Goal: Communication & Community: Answer question/provide support

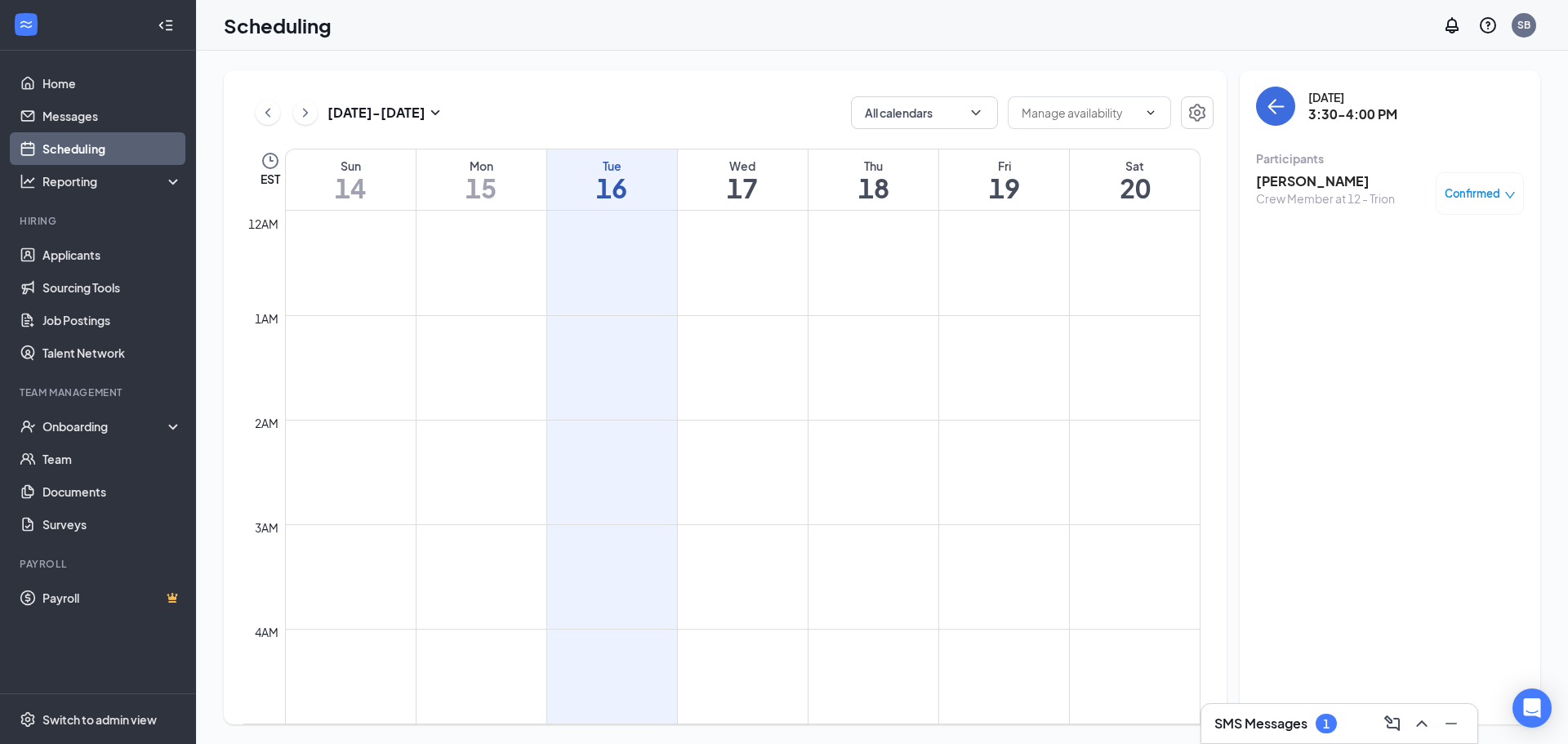
scroll to position [1375, 0]
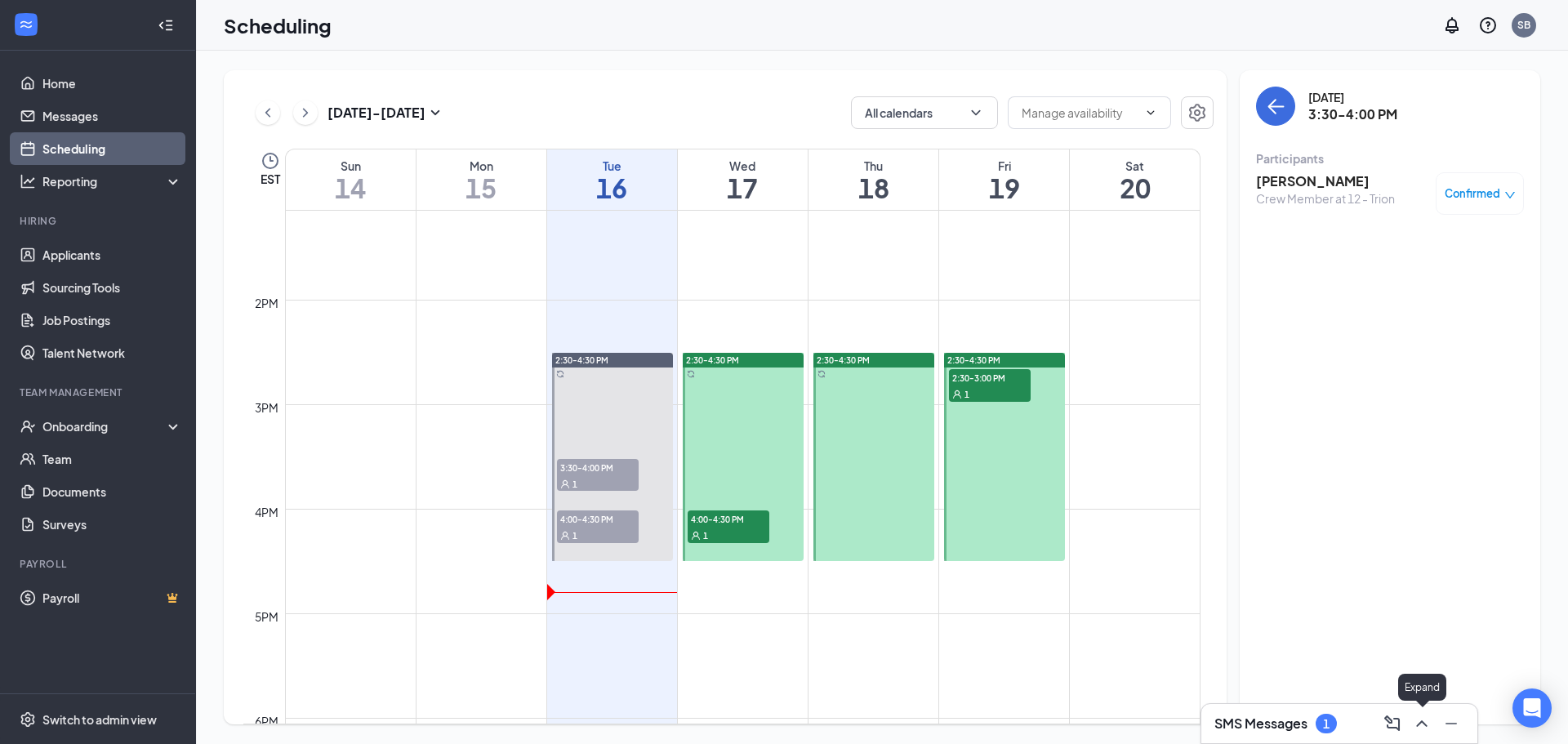
click at [1421, 716] on icon "ChevronUp" at bounding box center [1422, 723] width 20 height 20
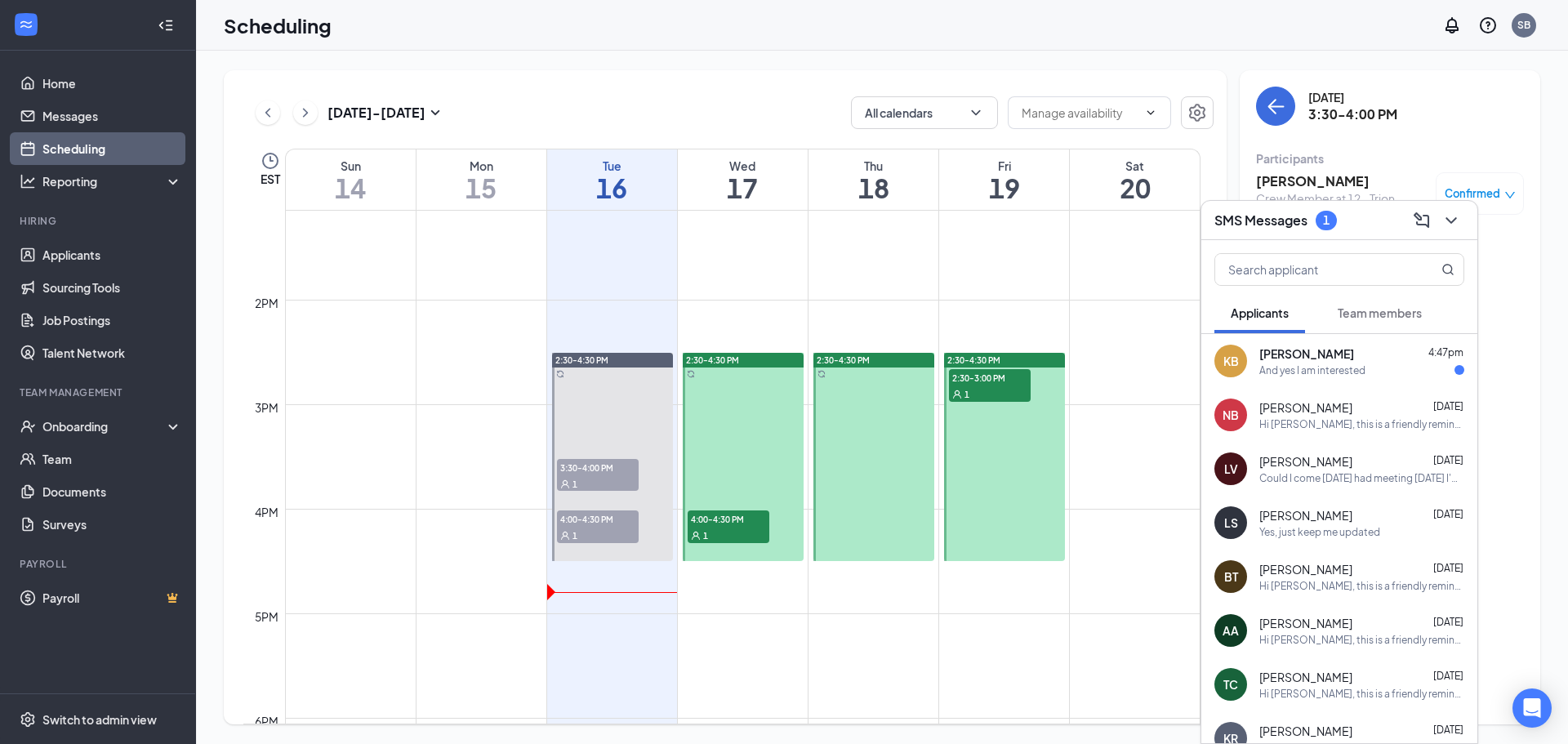
click at [1309, 353] on span "[PERSON_NAME]" at bounding box center [1307, 354] width 95 height 16
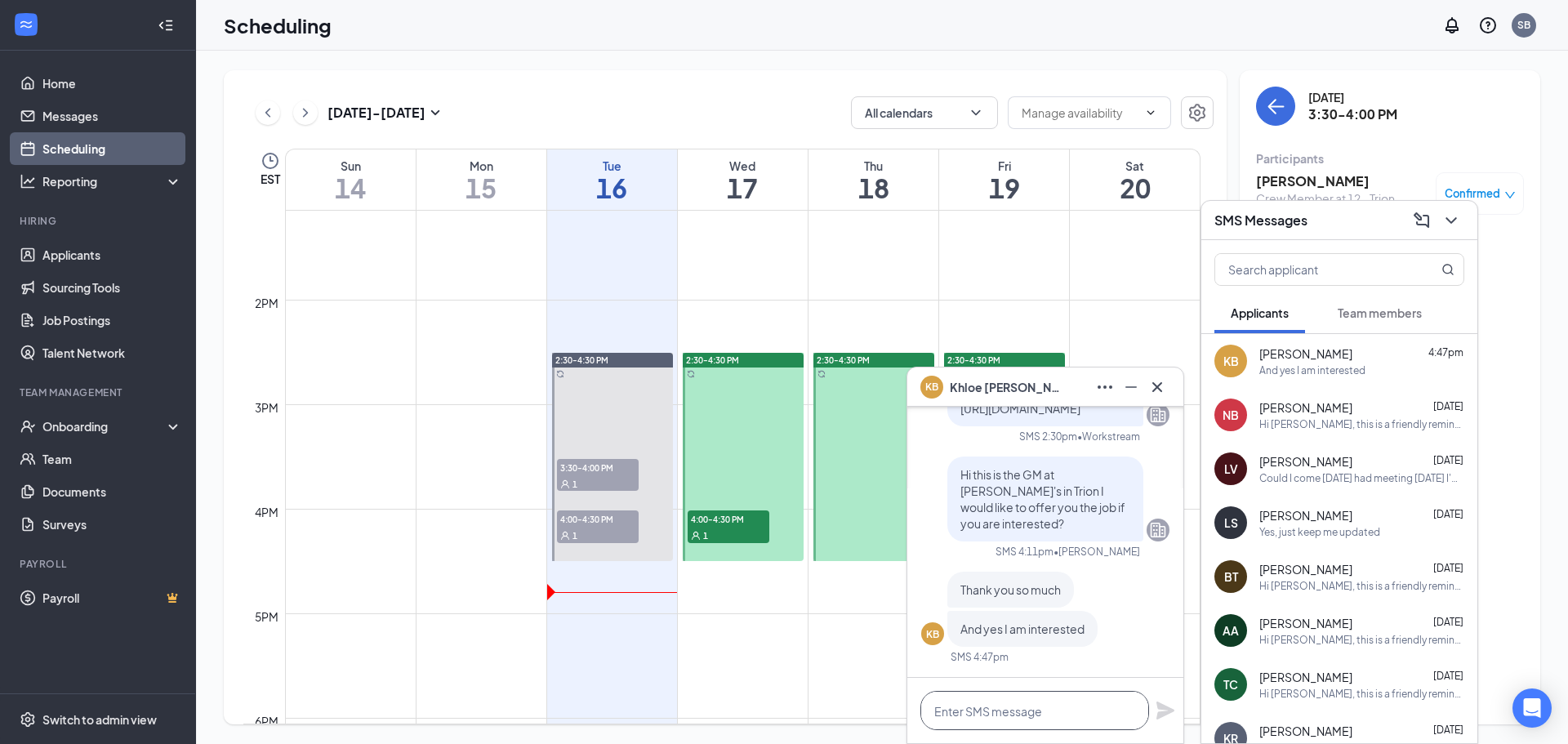
click at [1039, 700] on textarea at bounding box center [1034, 711] width 229 height 39
type textarea "H"
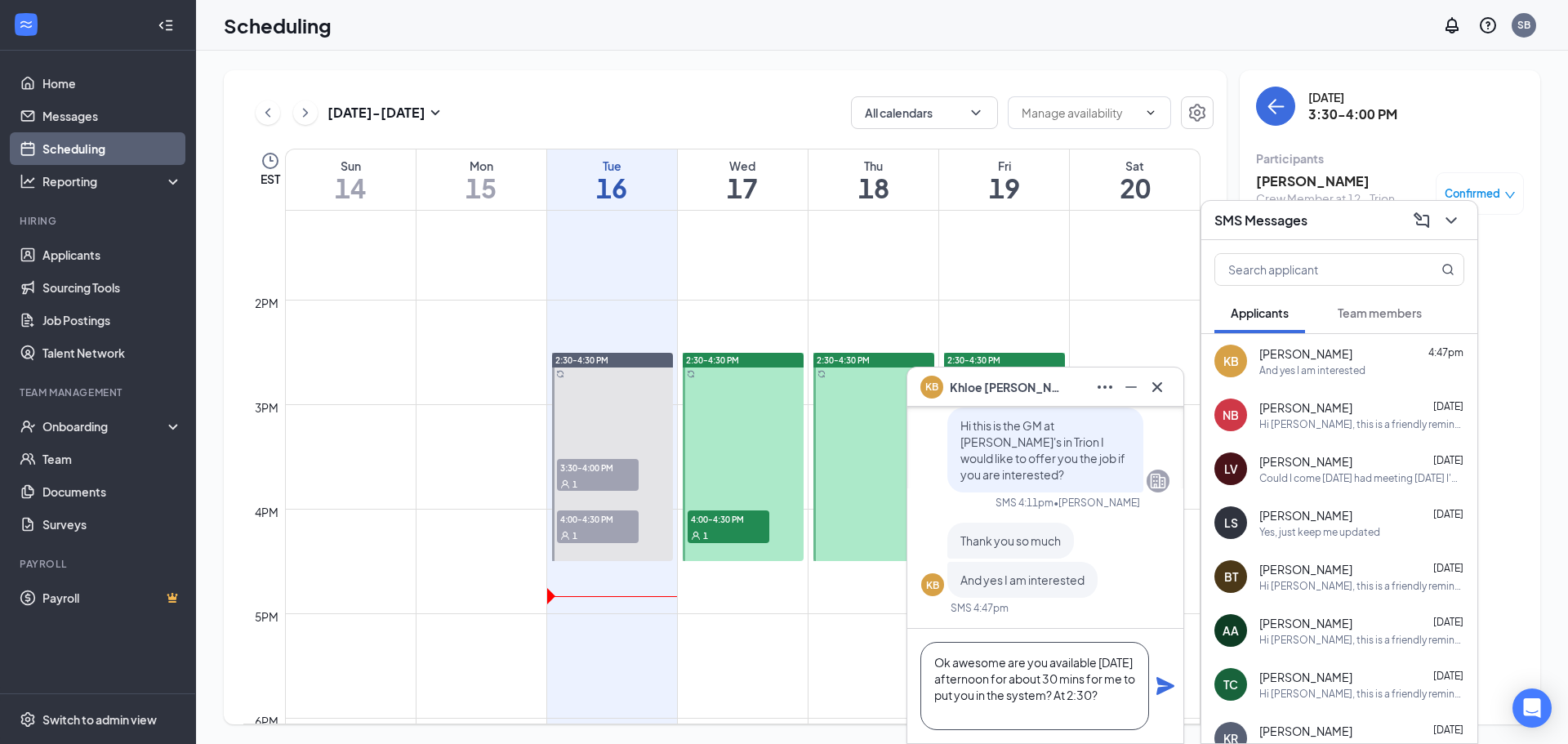
type textarea "Ok awesome are you available [DATE] afternoon for about 30 mins for me to put y…"
click at [1169, 696] on div "Ok awesome are you available [DATE] afternoon for about 30 mins for me to put y…" at bounding box center [1045, 686] width 276 height 114
click at [1166, 683] on icon "Plane" at bounding box center [1165, 687] width 18 height 18
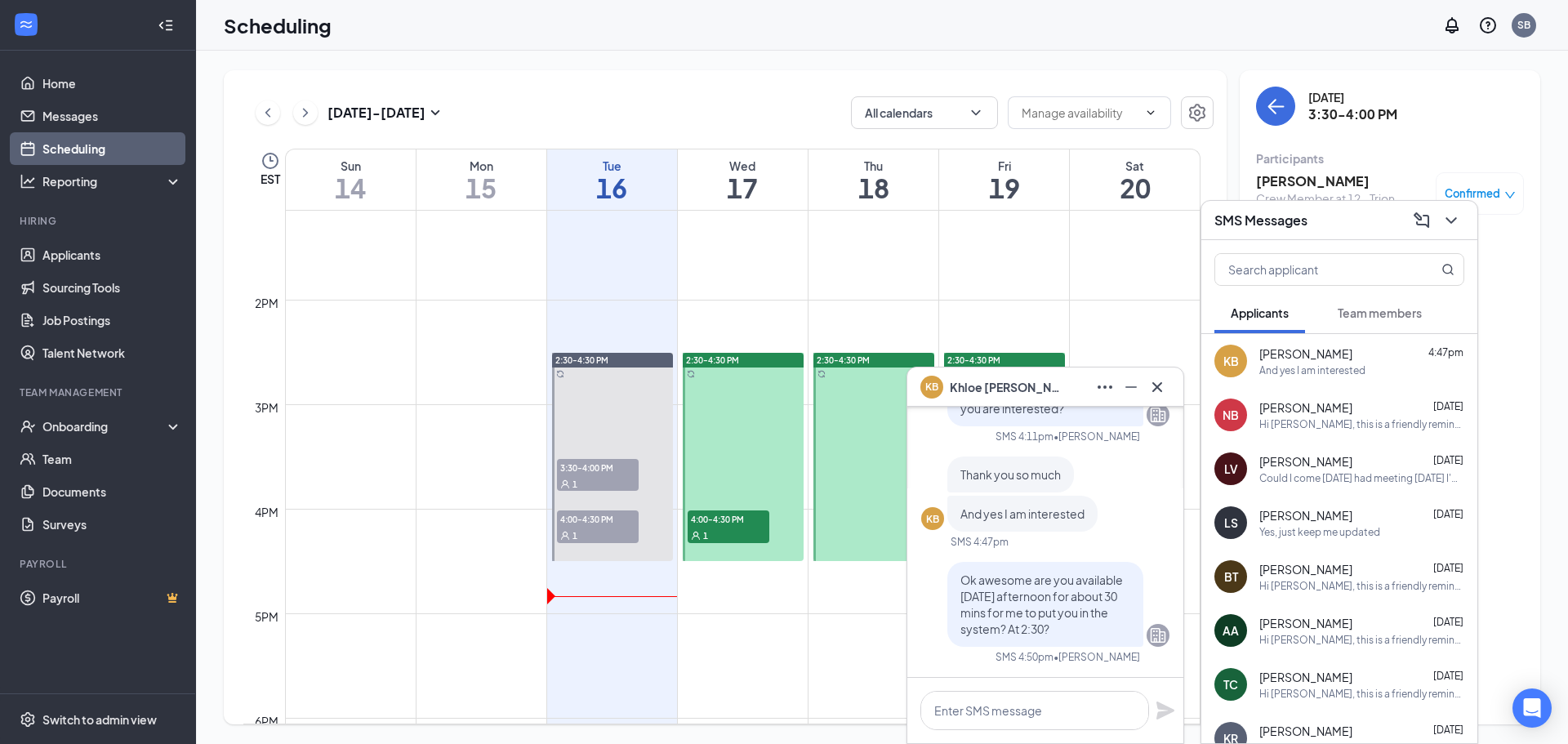
scroll to position [0, 0]
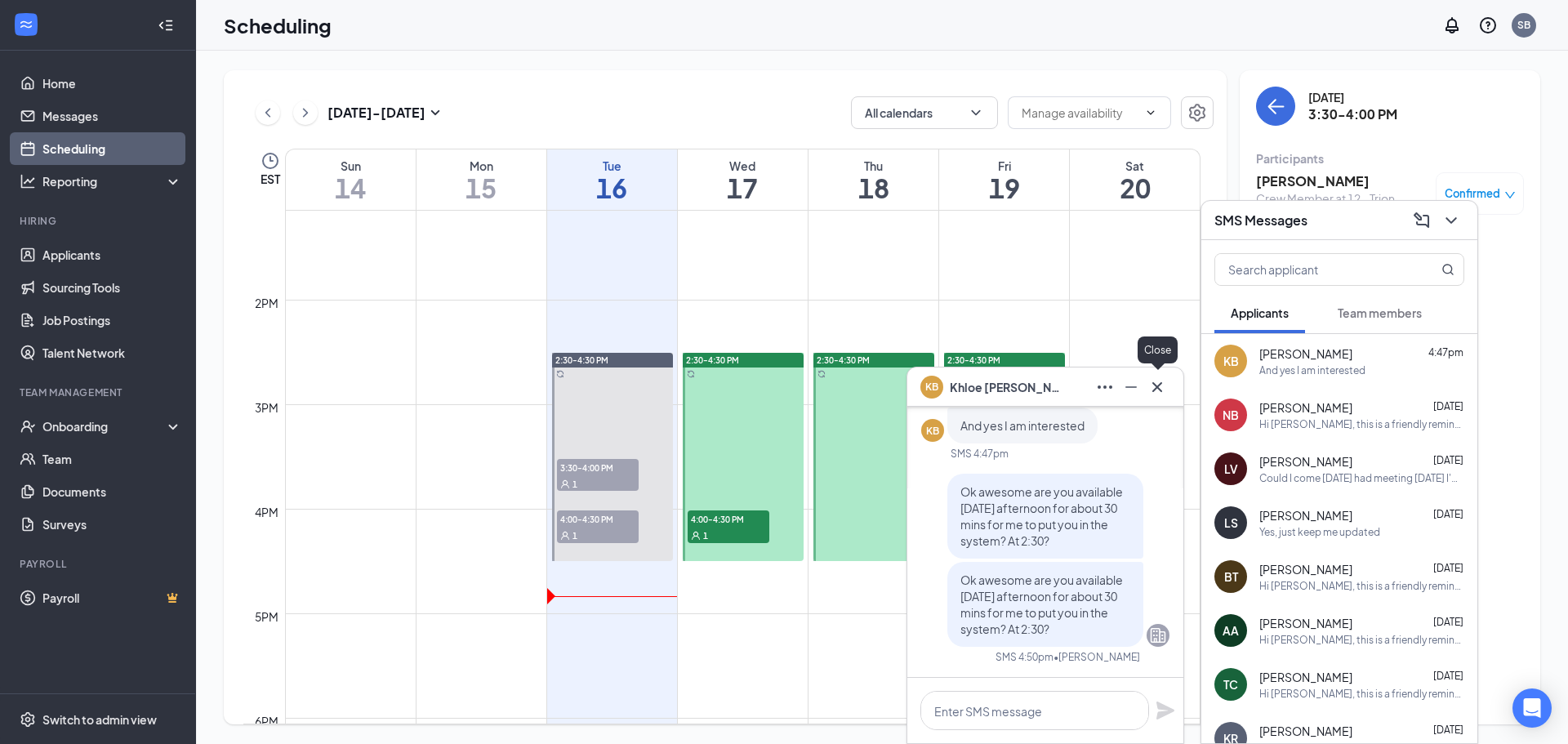
click at [1161, 390] on icon "Cross" at bounding box center [1157, 387] width 20 height 20
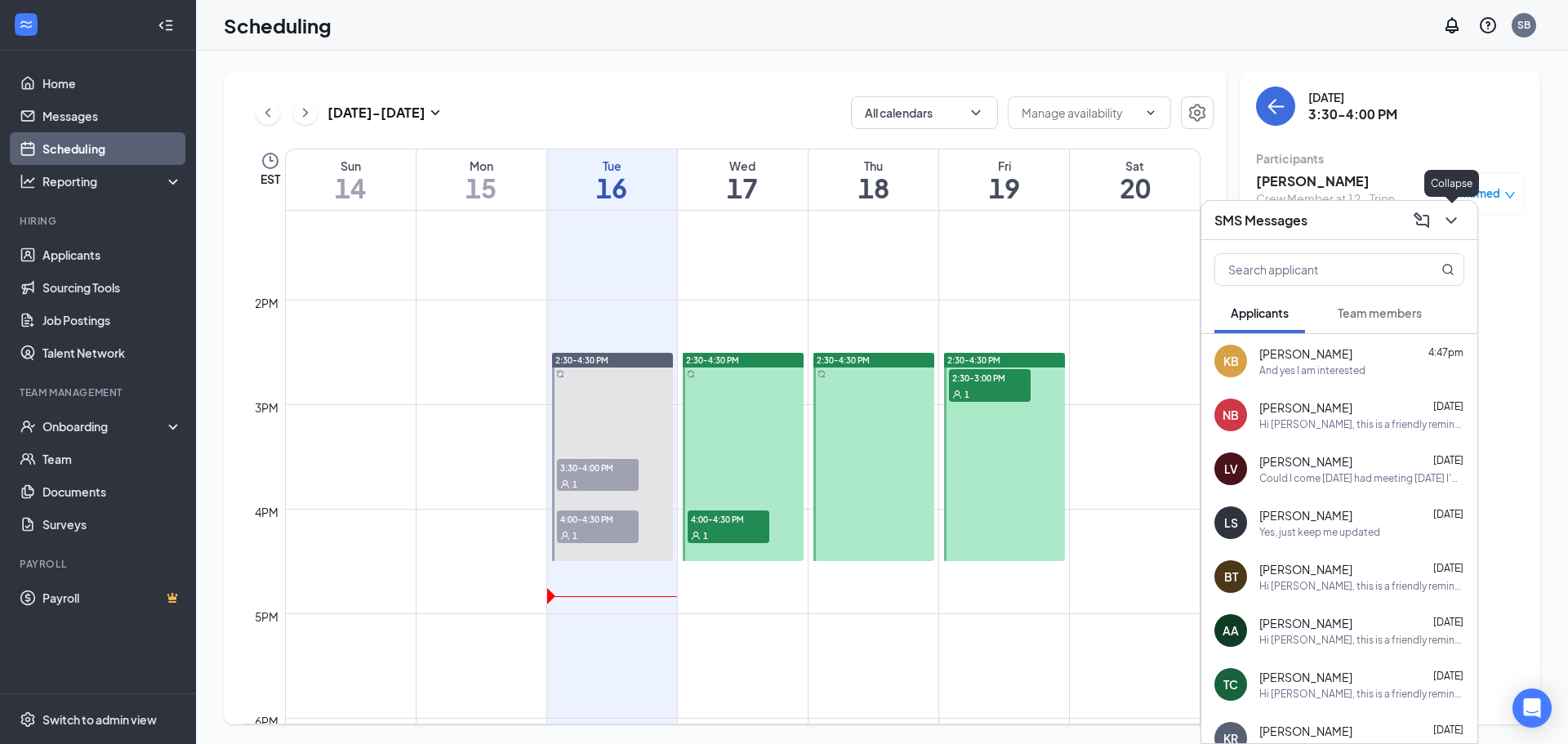
click at [1463, 217] on button at bounding box center [1452, 221] width 26 height 26
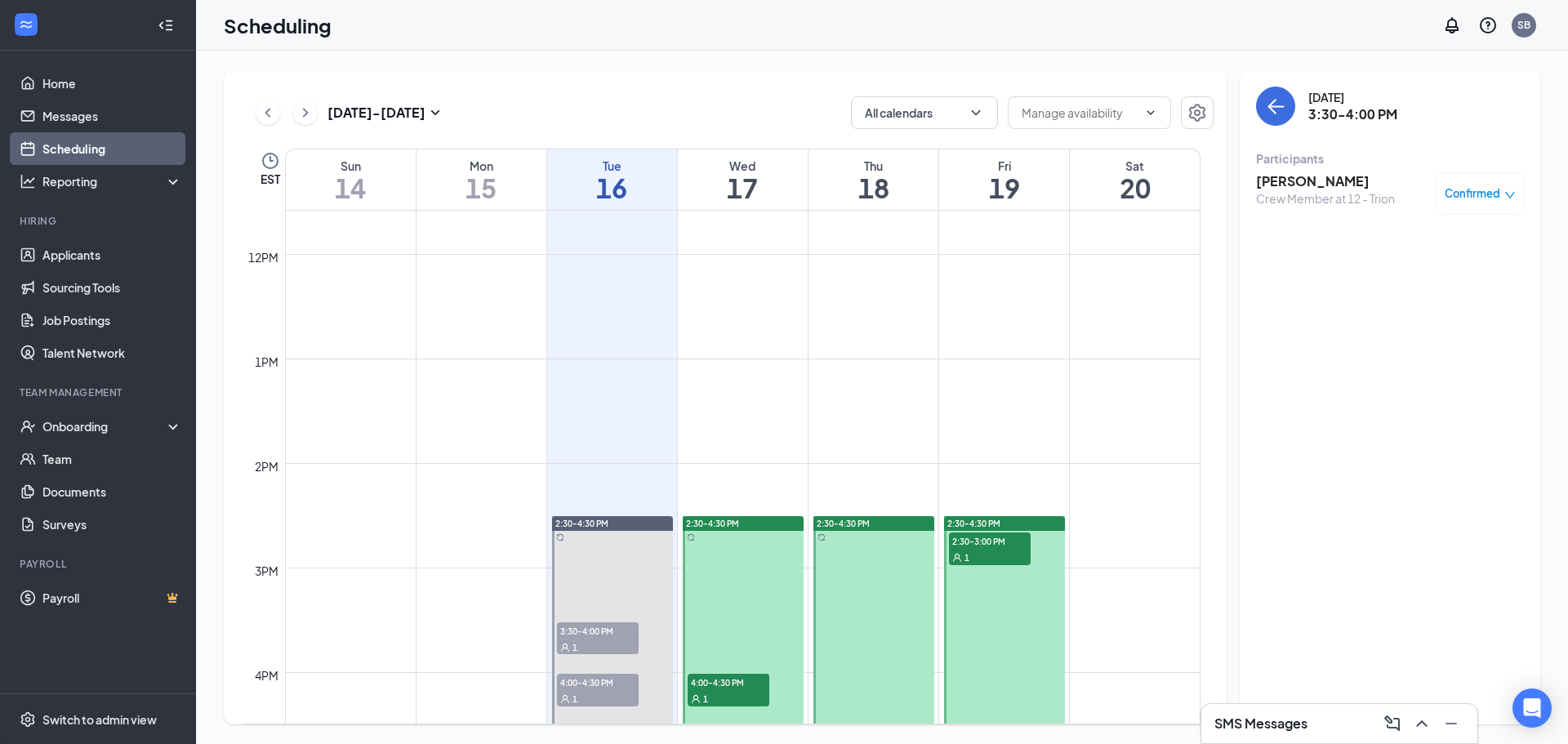
scroll to position [803, 0]
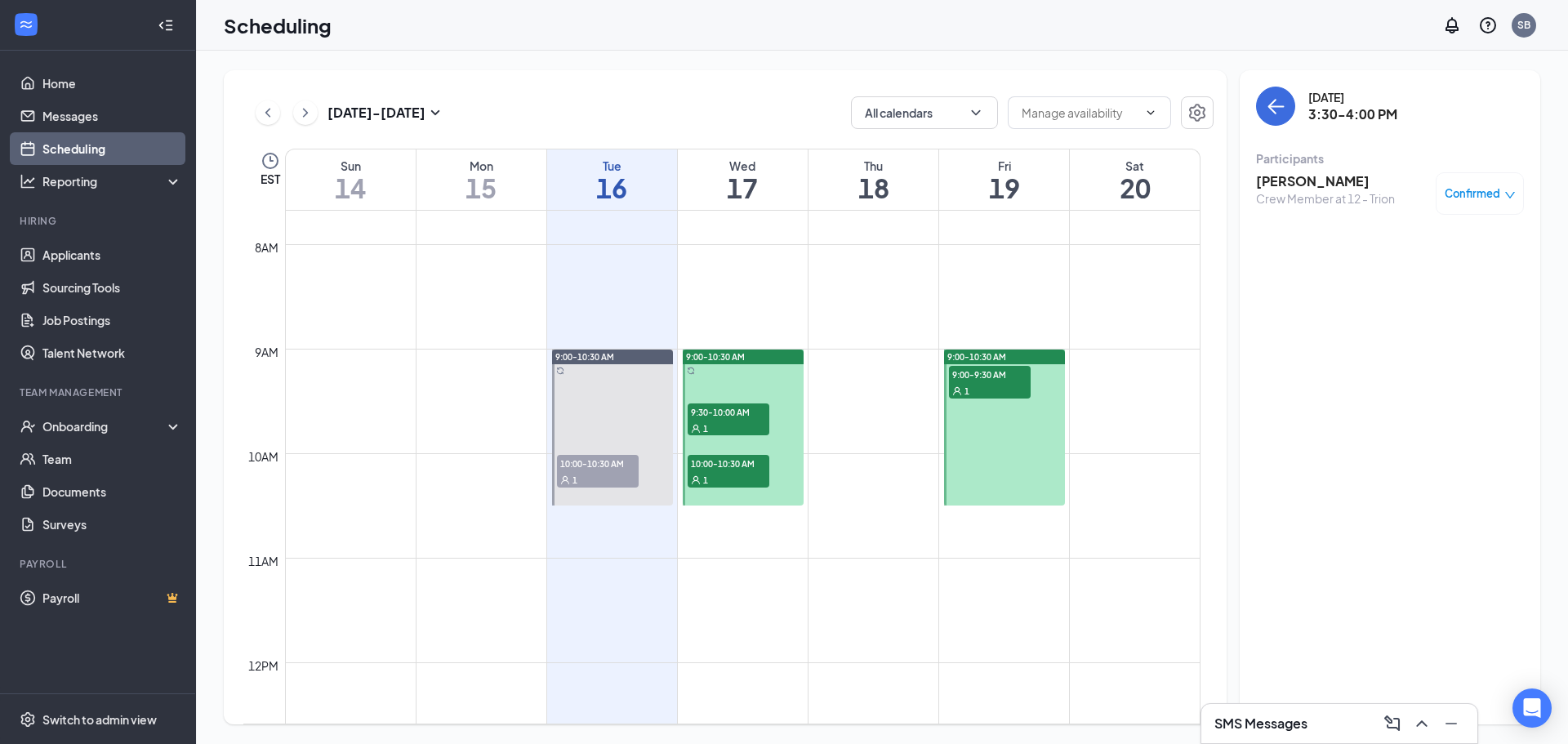
click at [726, 422] on div "9:30-10:00 AM 1" at bounding box center [729, 420] width 82 height 33
click at [737, 469] on span "10:00-10:30 AM" at bounding box center [729, 463] width 82 height 16
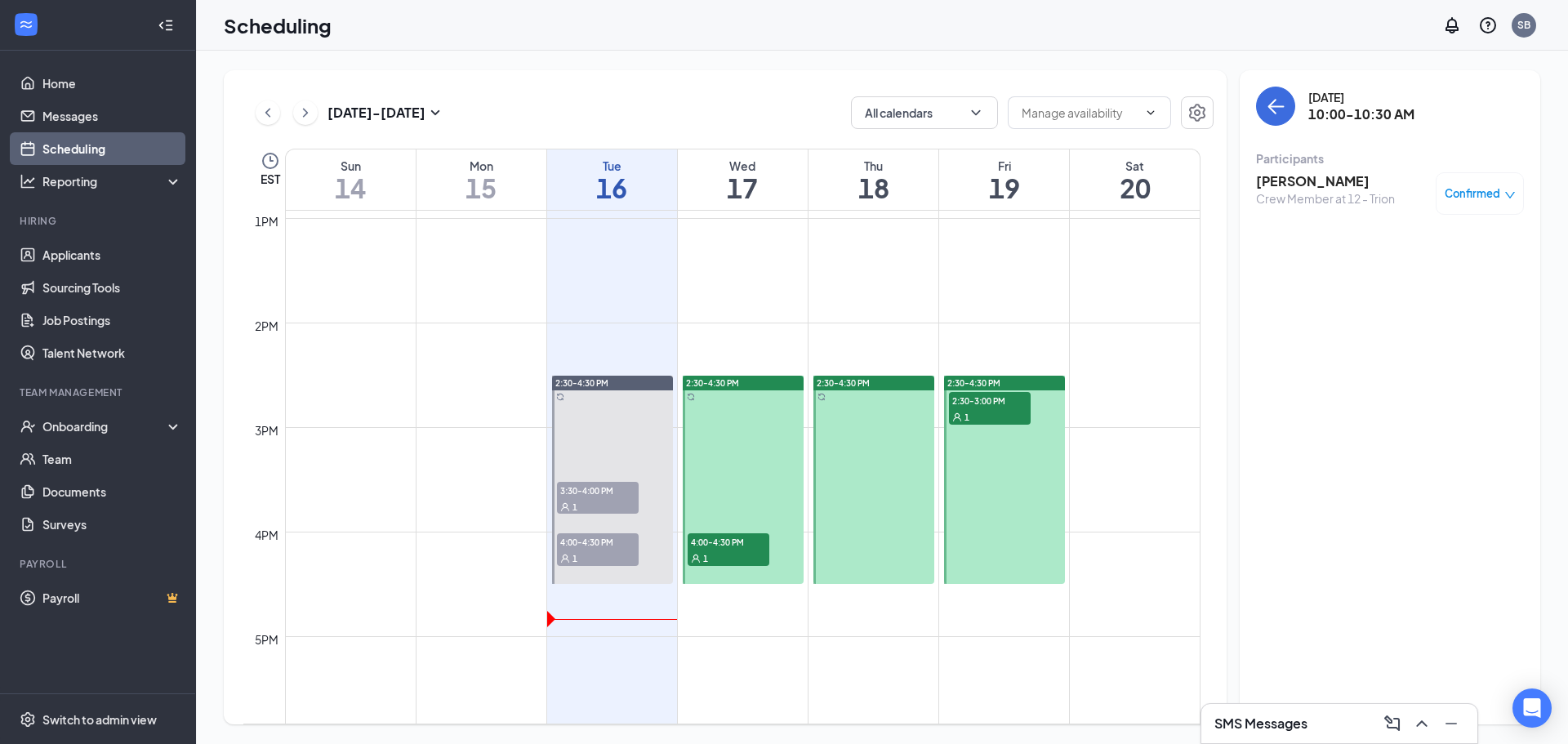
scroll to position [1375, 0]
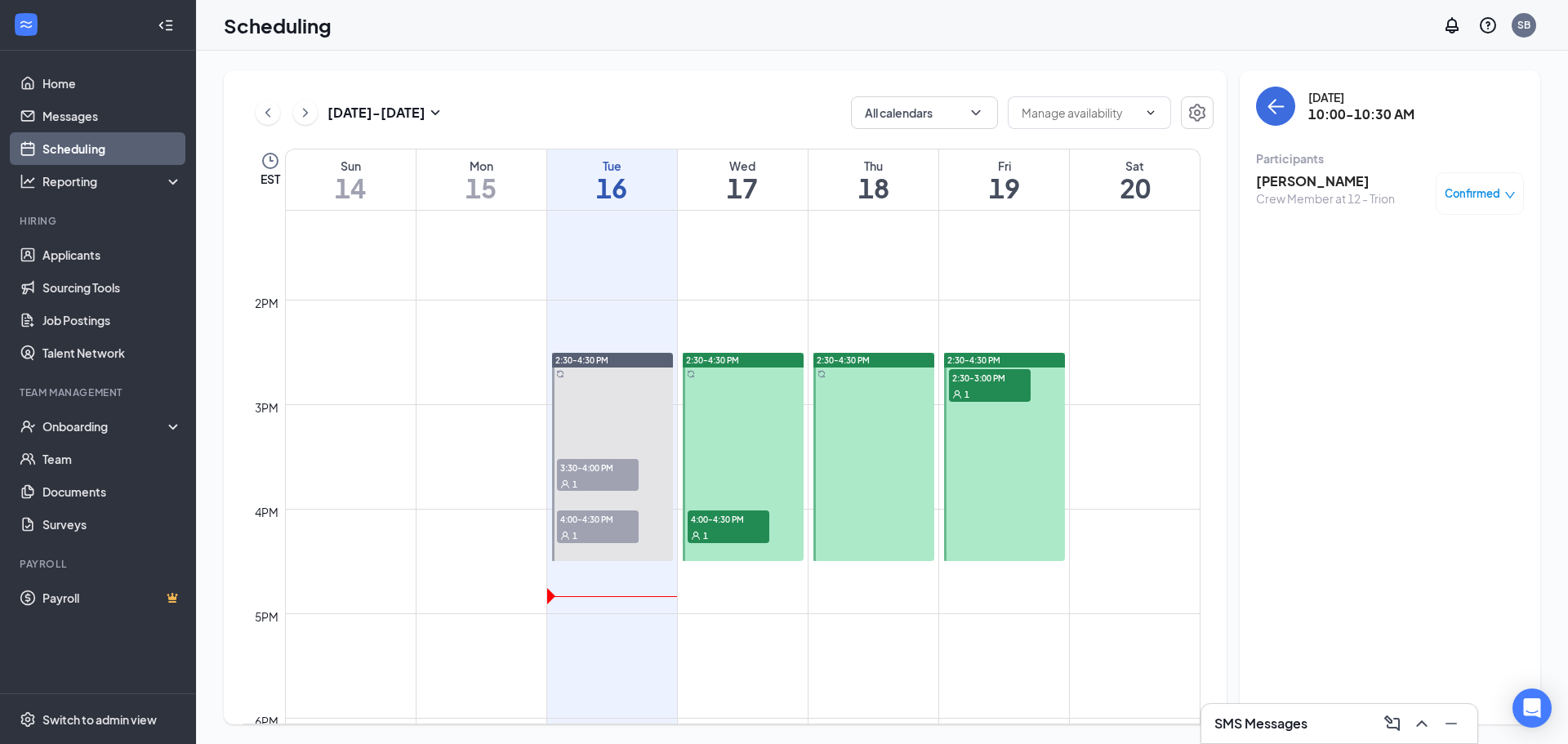
click at [720, 516] on span "4:00-4:30 PM" at bounding box center [729, 518] width 82 height 16
click at [1008, 385] on span "2:30-3:00 PM" at bounding box center [990, 377] width 82 height 16
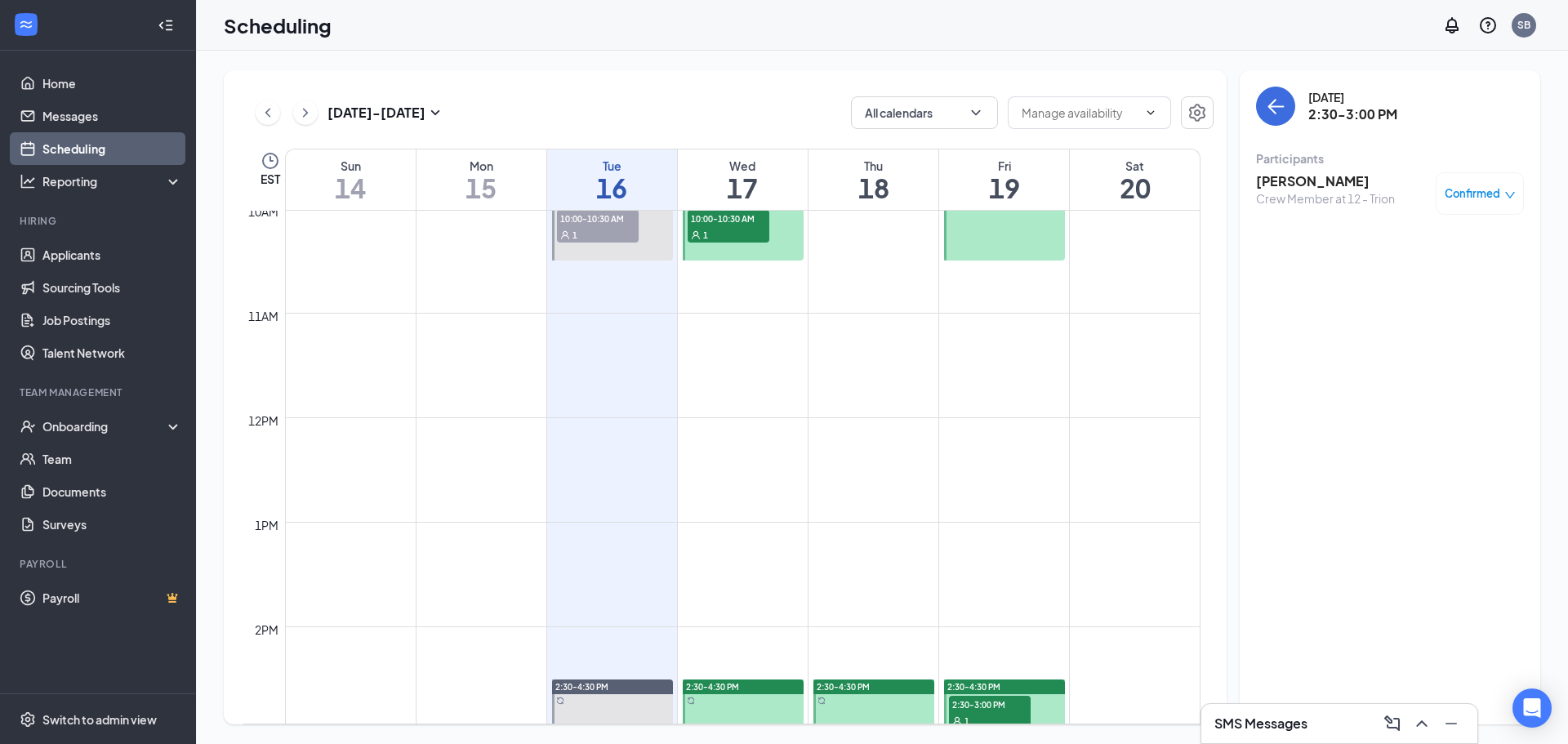
scroll to position [721, 0]
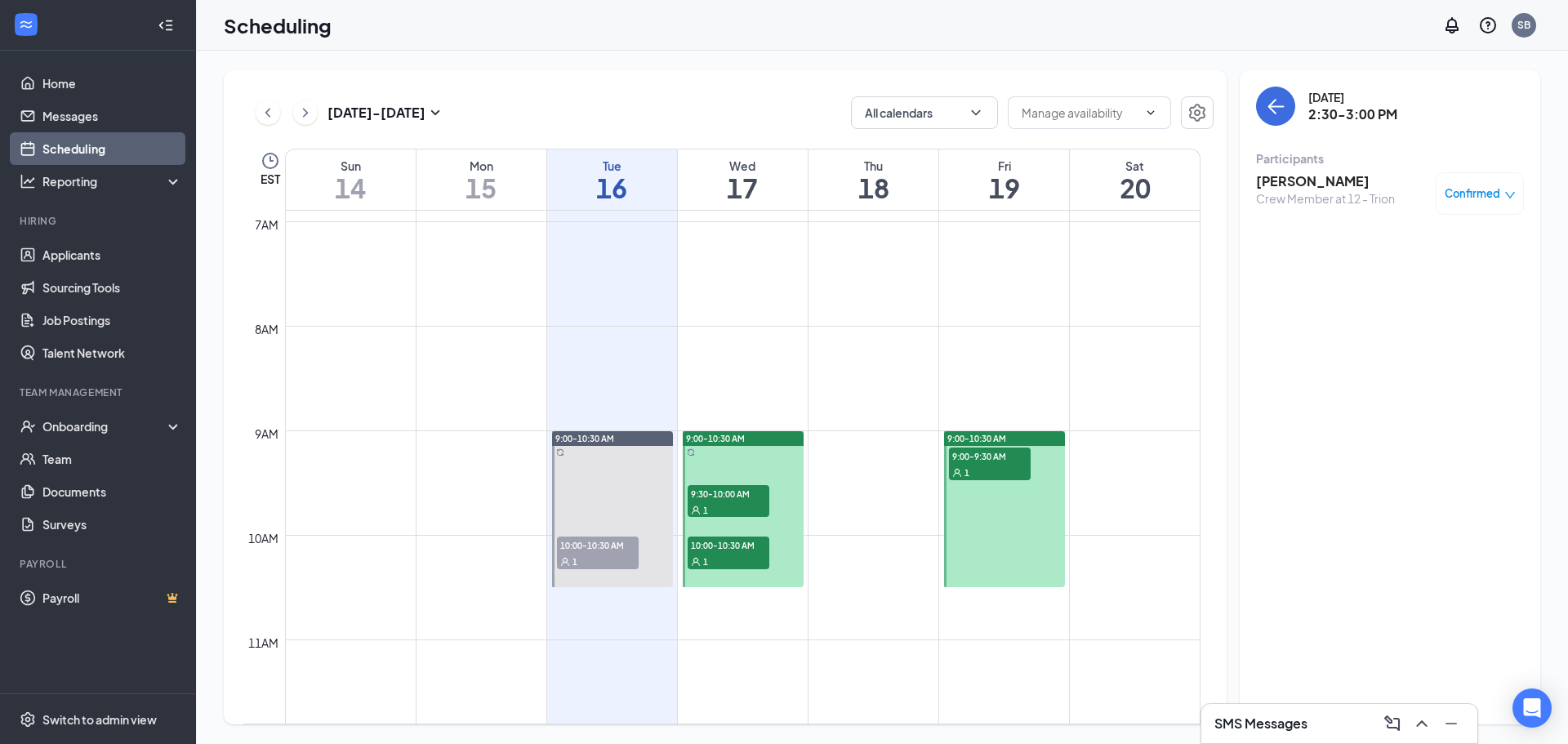
click at [1006, 455] on span "9:00-9:30 AM" at bounding box center [990, 456] width 82 height 16
click at [1417, 726] on icon "ChevronUp" at bounding box center [1421, 723] width 11 height 7
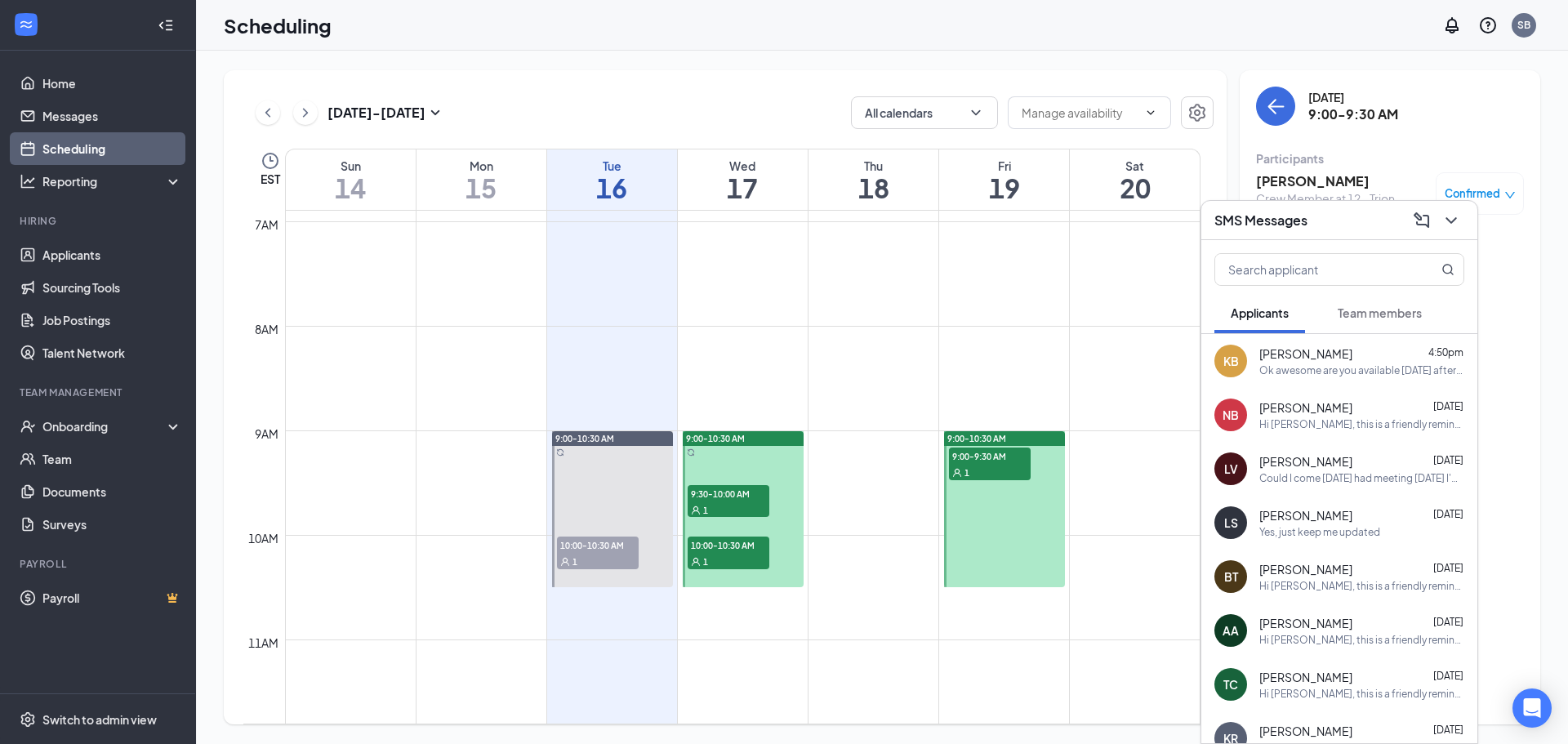
click at [1314, 376] on div "Ok awesome are you available [DATE] afternoon for about 30 mins for me to put y…" at bounding box center [1362, 370] width 205 height 14
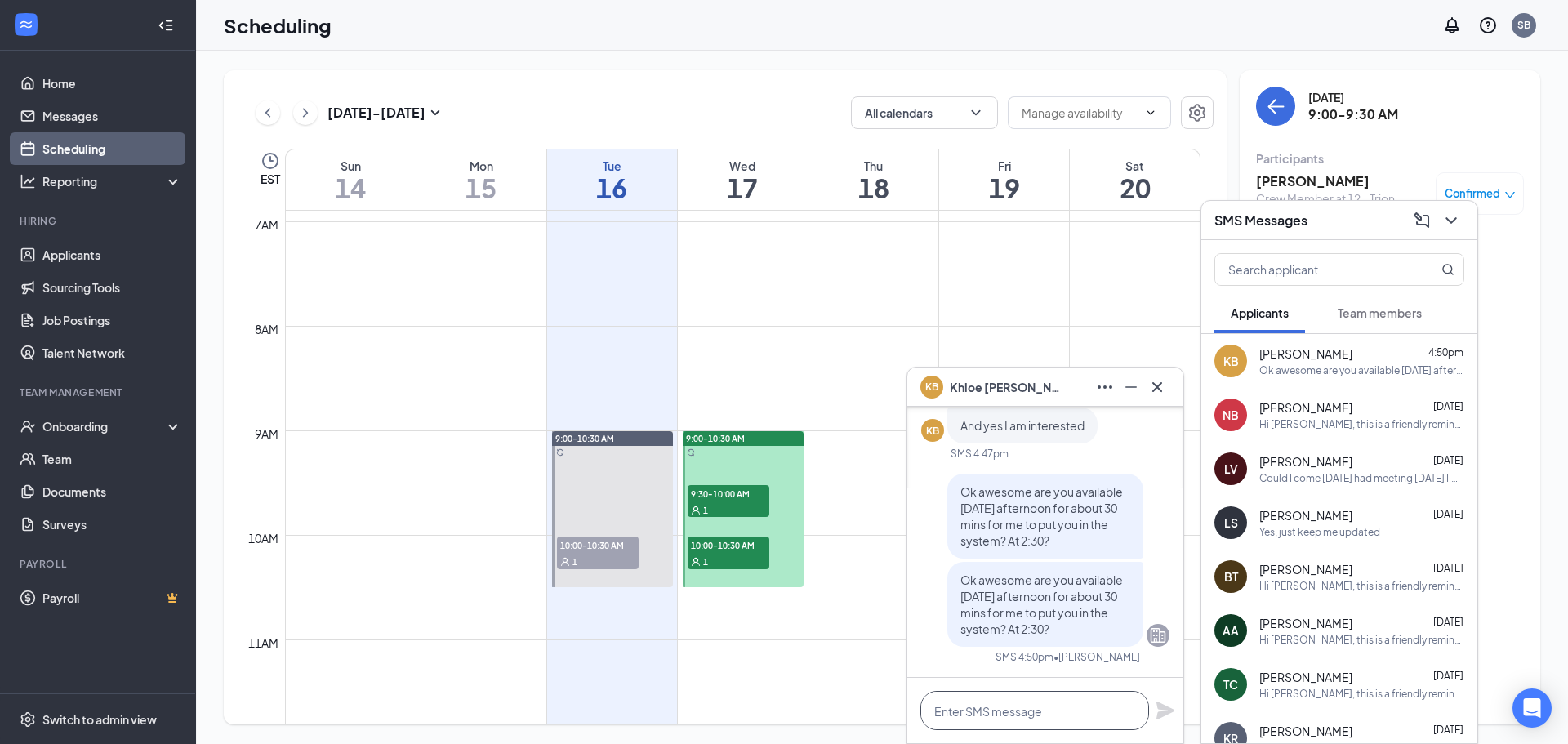
click at [1033, 706] on textarea at bounding box center [1034, 711] width 229 height 39
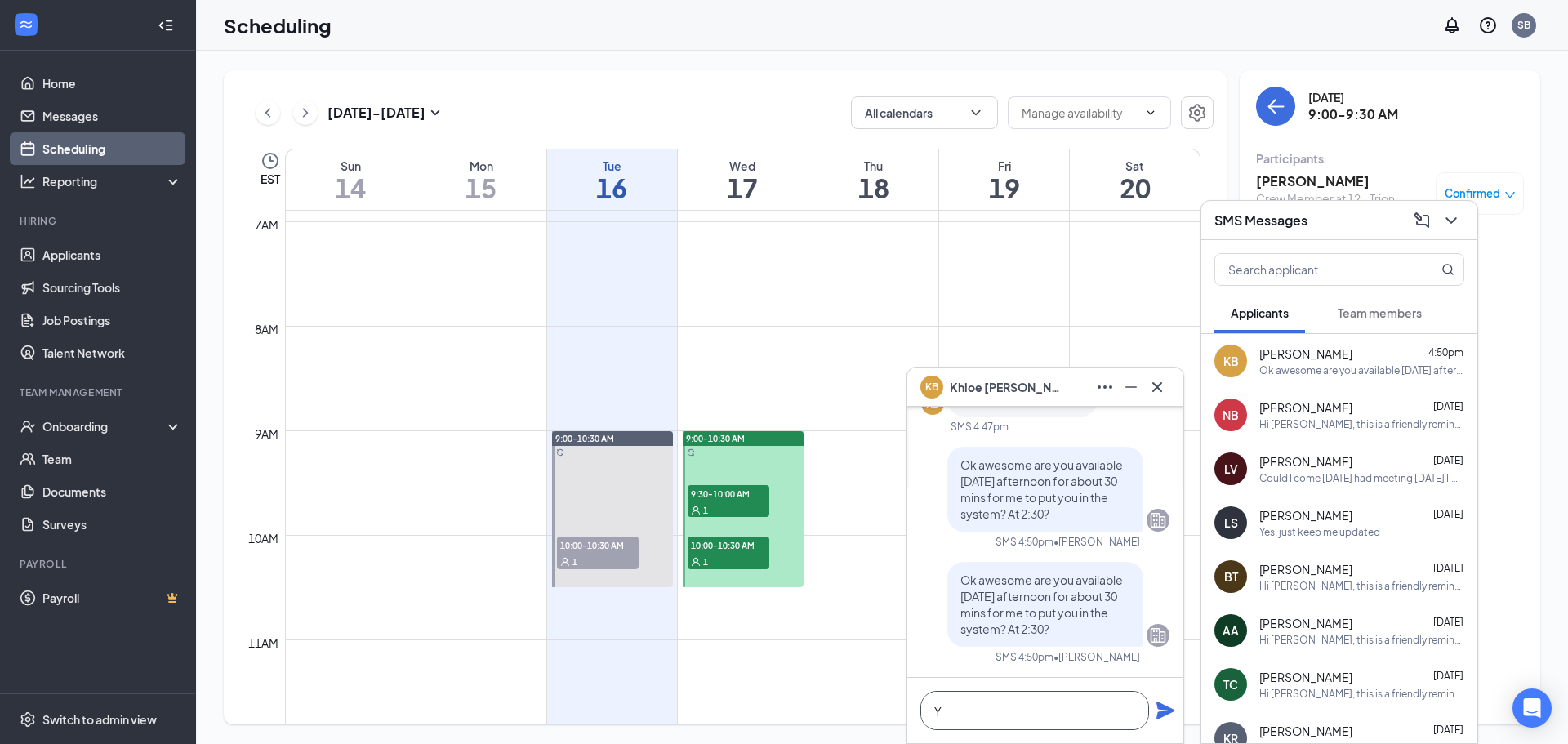
scroll to position [1, 0]
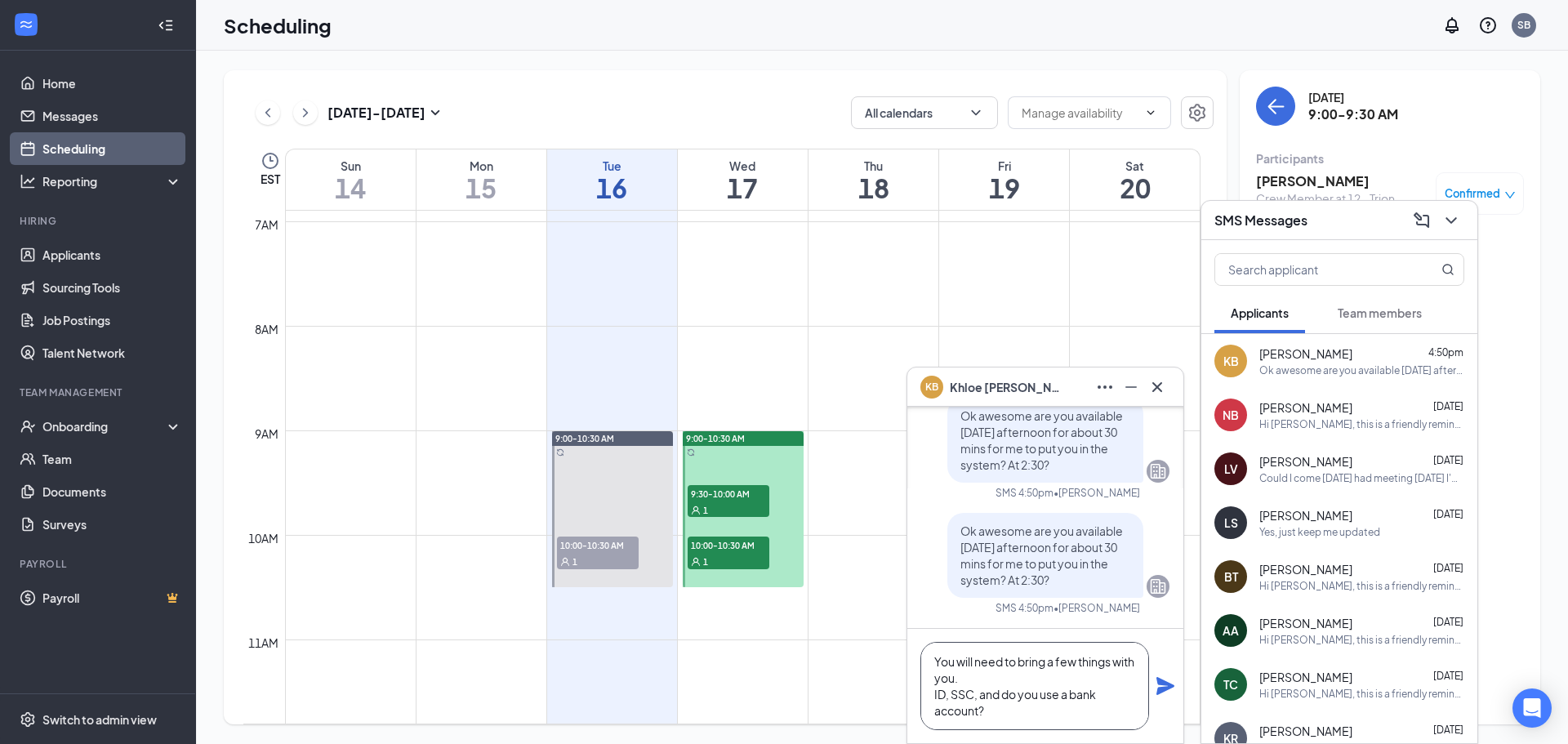
type textarea "You will need to bring a few things with you. ID, SSC, and do you use a bank ac…"
click at [1160, 694] on icon "Plane" at bounding box center [1165, 687] width 18 height 18
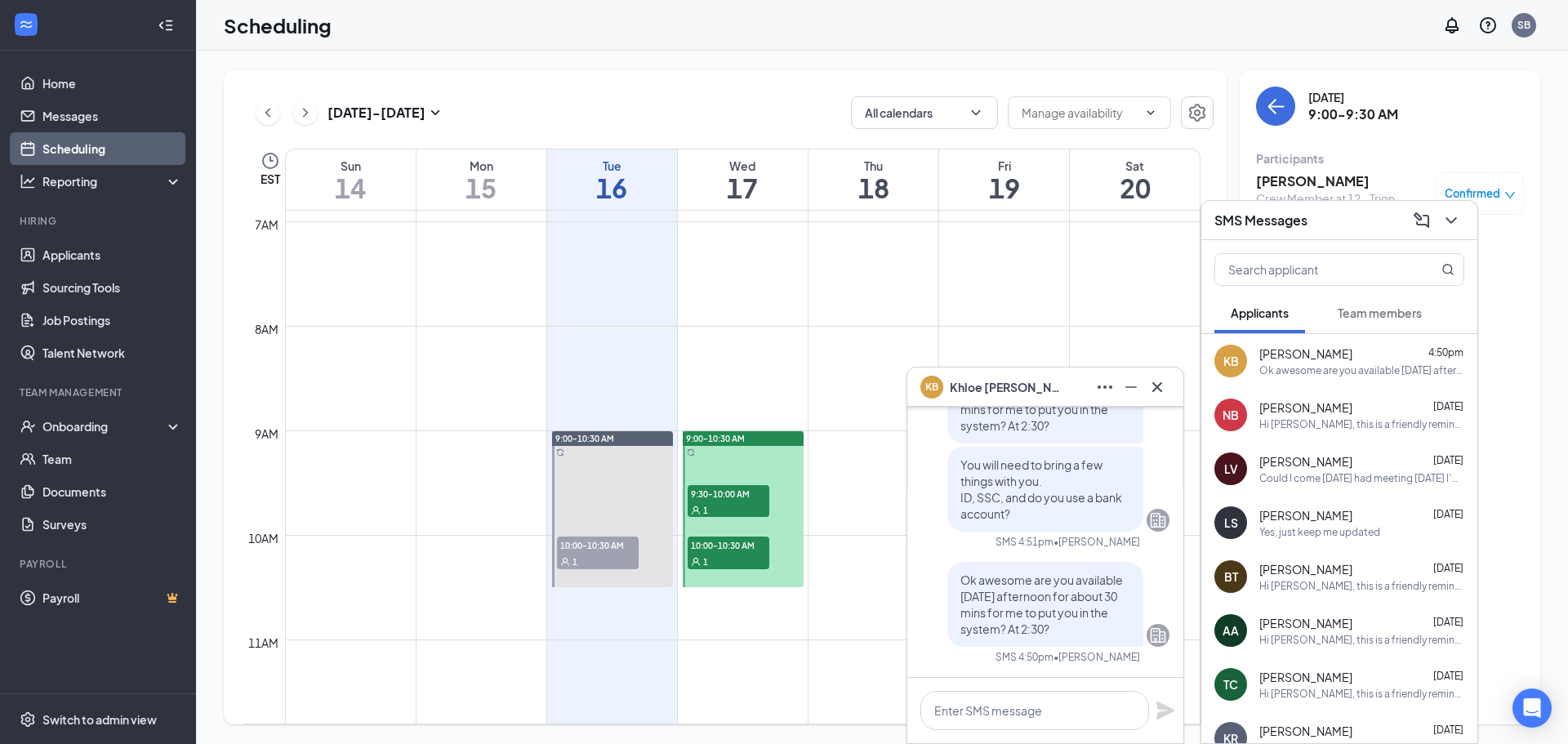
scroll to position [0, 0]
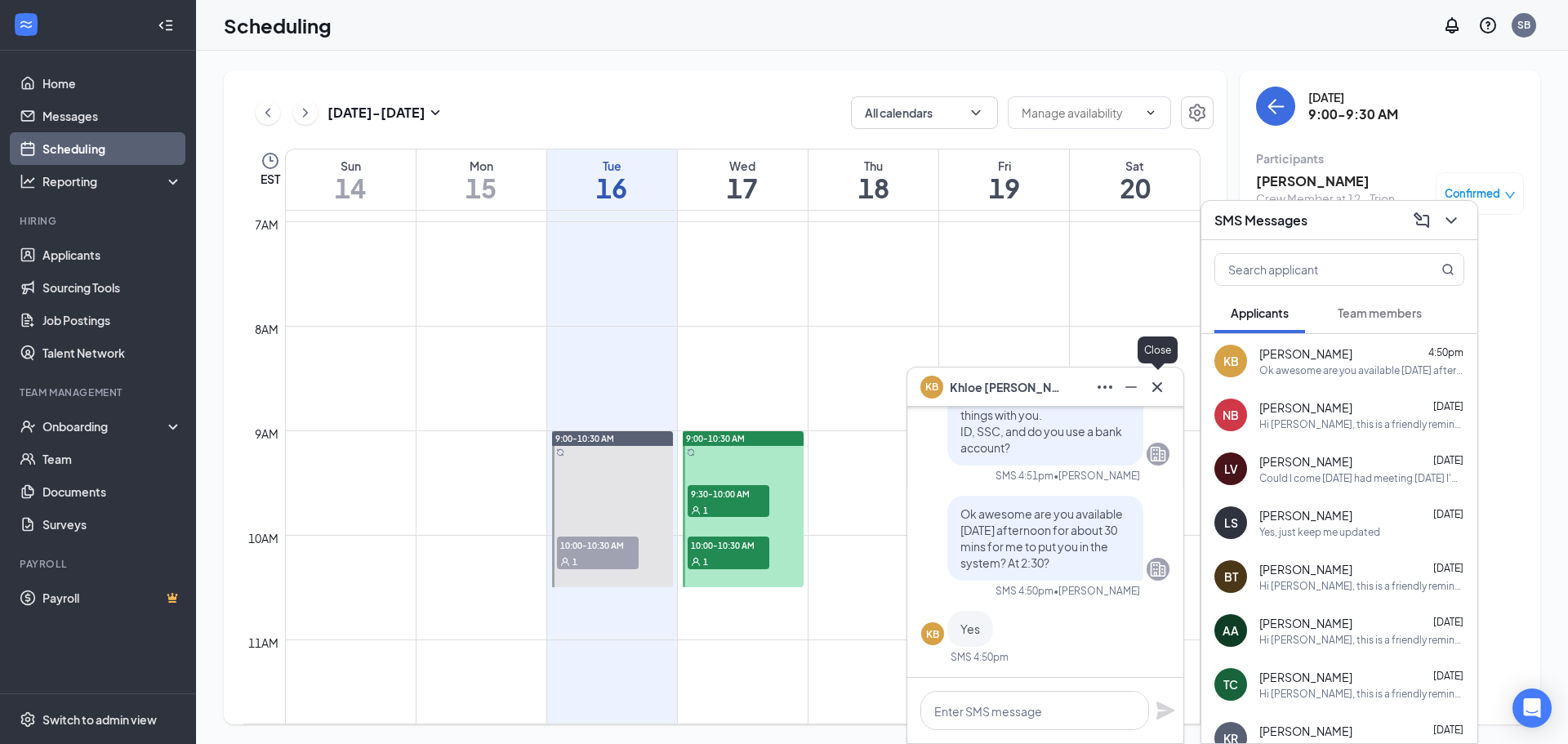
click at [1156, 391] on icon "Cross" at bounding box center [1157, 387] width 20 height 20
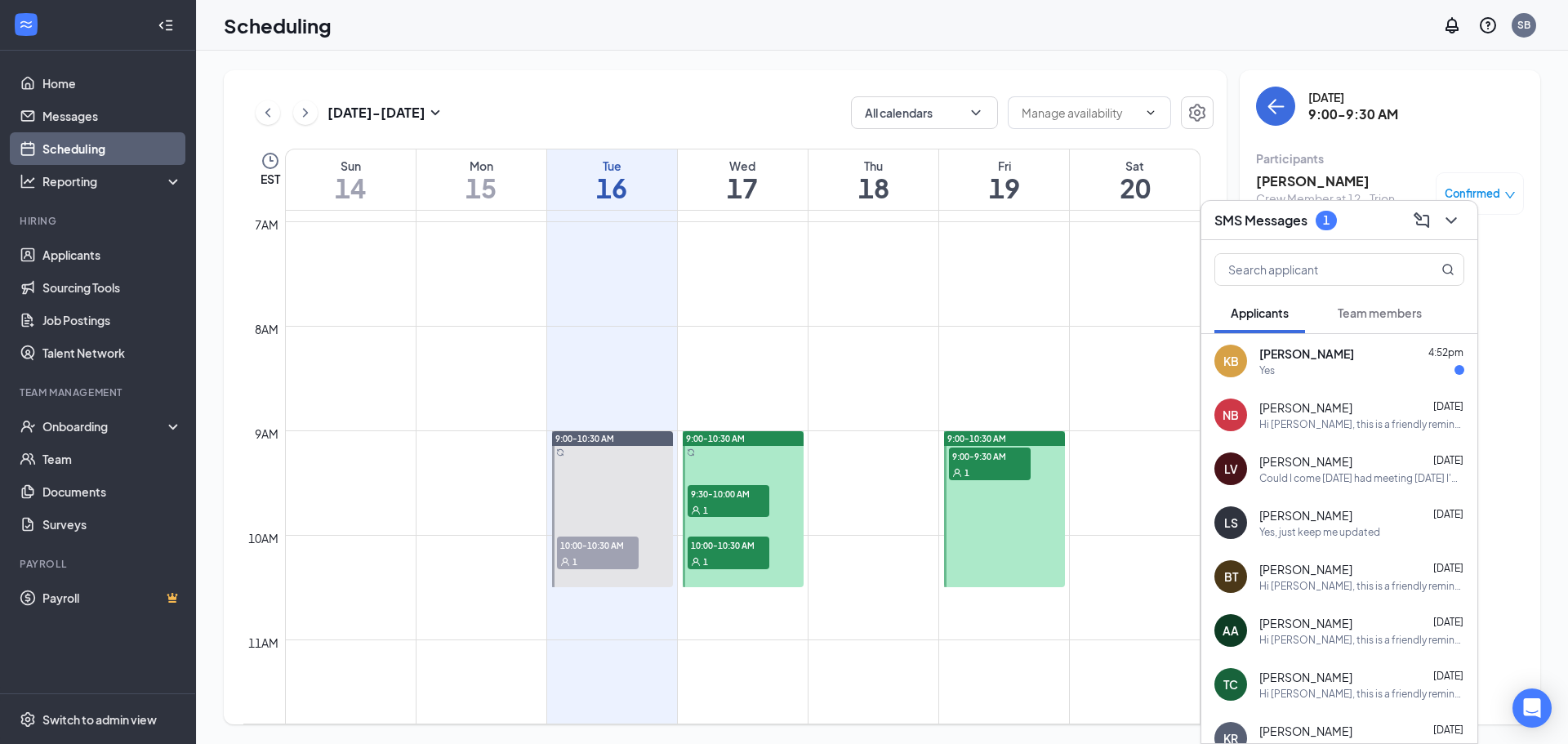
click at [1273, 367] on div "Yes" at bounding box center [1267, 370] width 16 height 14
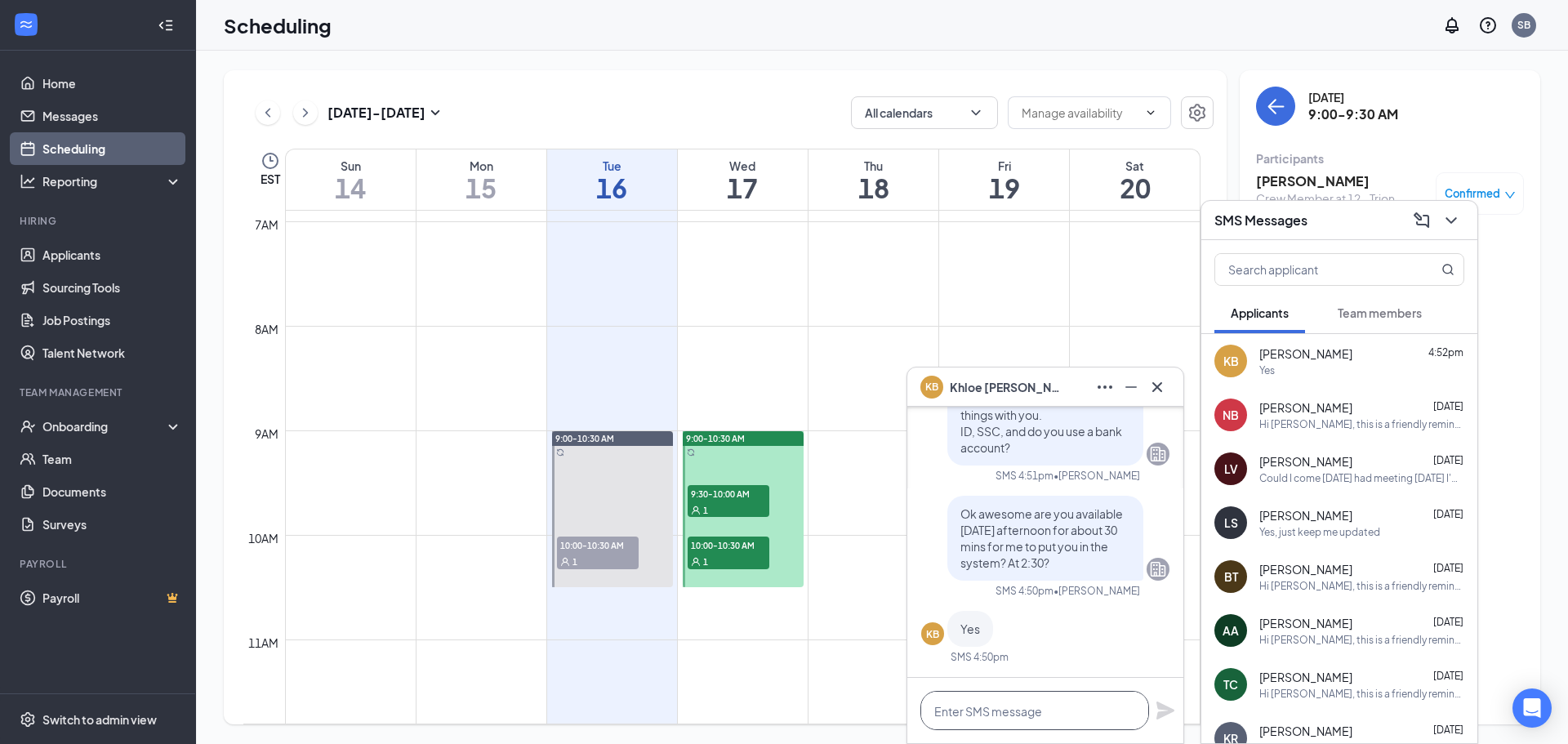
click at [1006, 718] on textarea at bounding box center [1034, 711] width 229 height 39
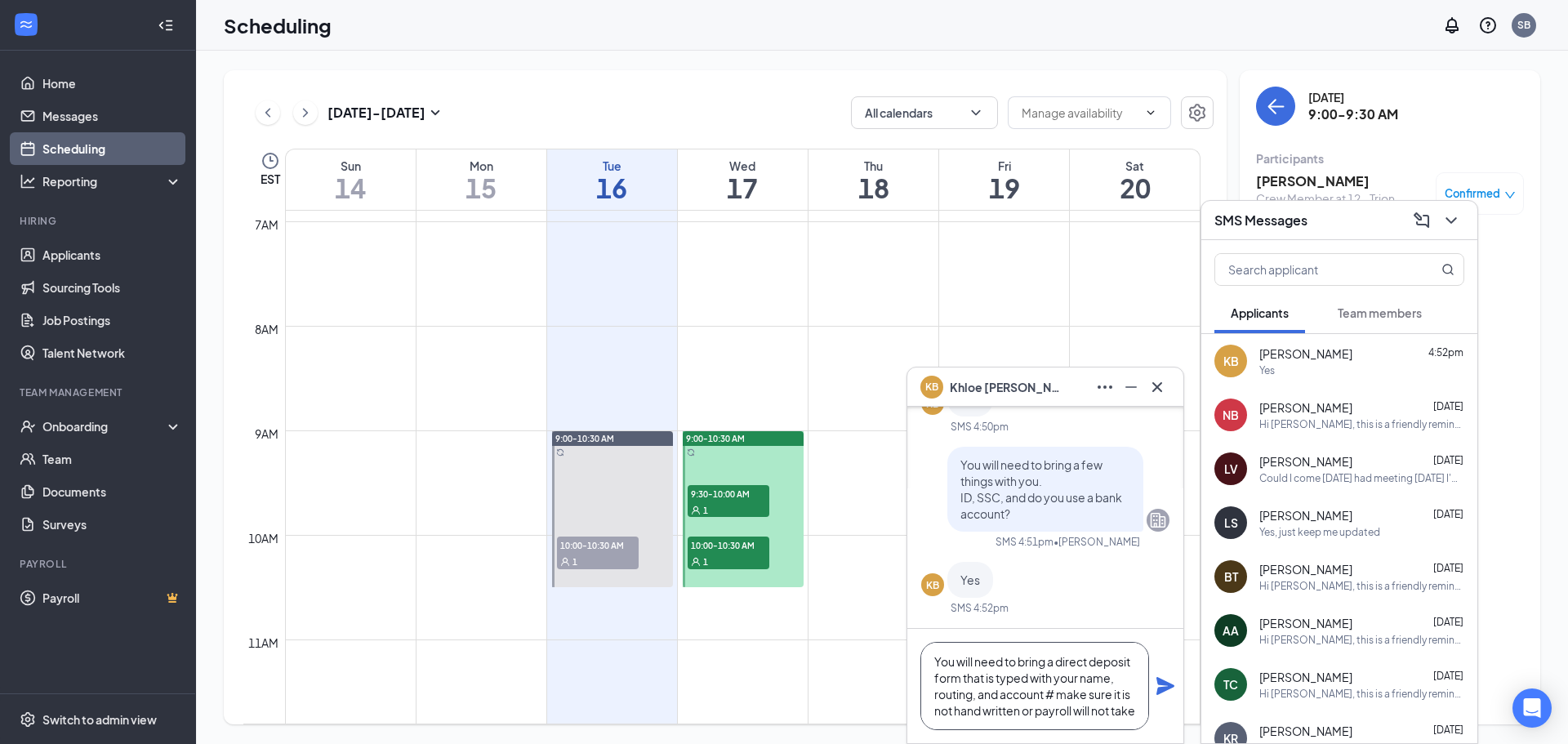
scroll to position [17, 0]
click at [959, 667] on textarea "You will need to bring a direct deposit form that is typed with your name, rout…" at bounding box center [1034, 687] width 229 height 89
click at [1046, 723] on textarea "You will need to bring a direct deposit form your bank that is typed with your …" at bounding box center [1034, 687] width 229 height 89
type textarea "You will need to bring a direct deposit form your bank that is typed with your …"
click at [1165, 684] on icon "Plane" at bounding box center [1165, 687] width 18 height 18
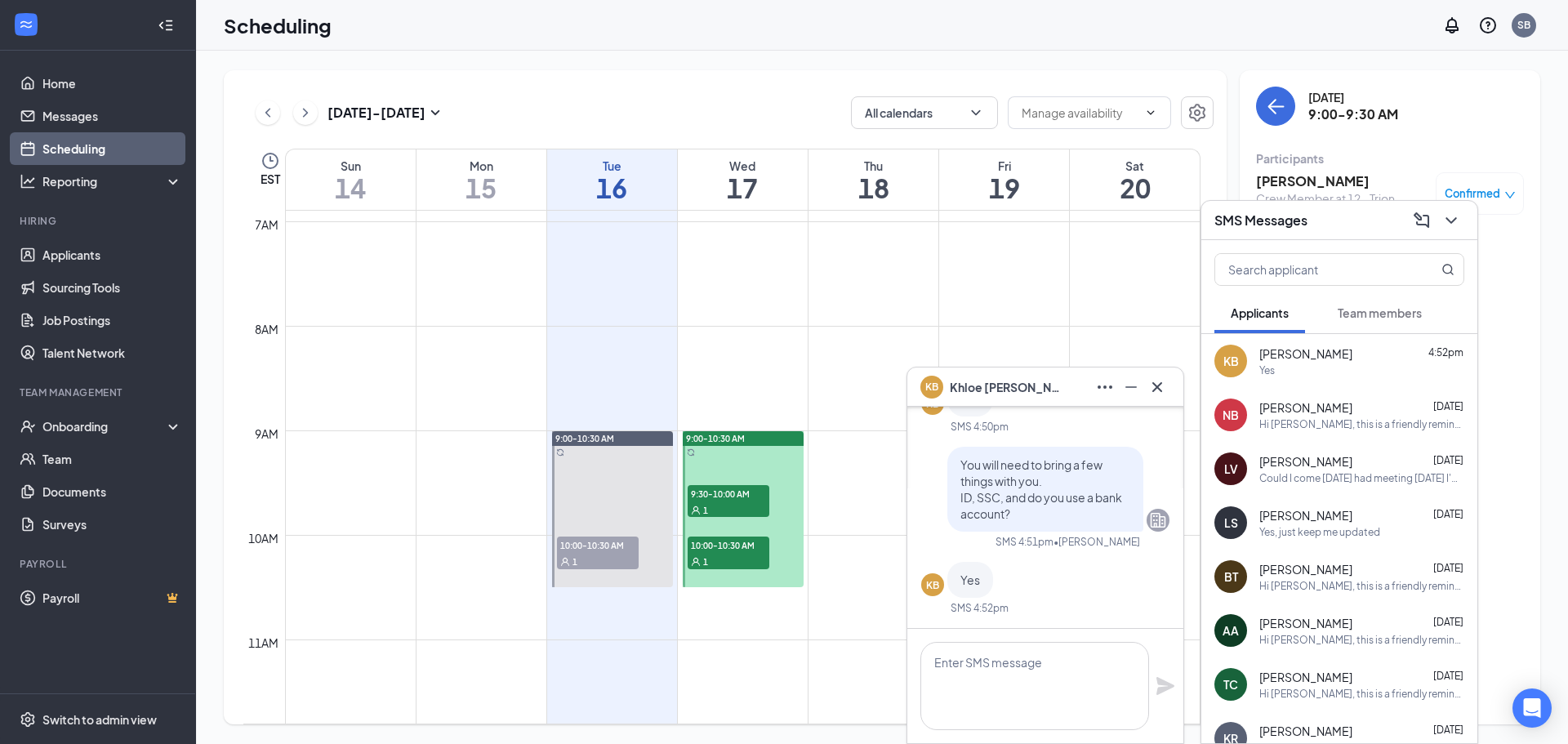
scroll to position [0, 0]
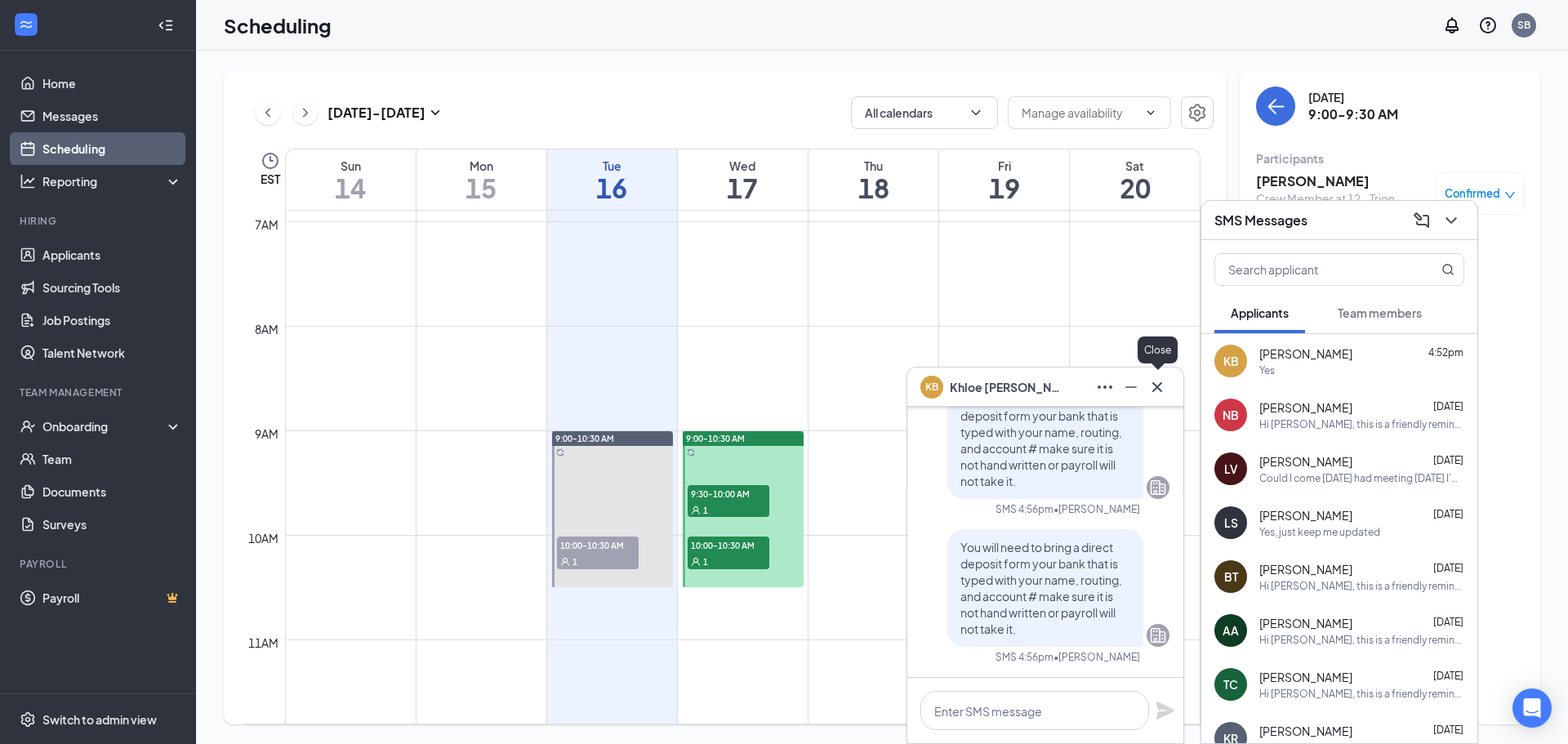
click at [1163, 390] on icon "Cross" at bounding box center [1157, 387] width 20 height 20
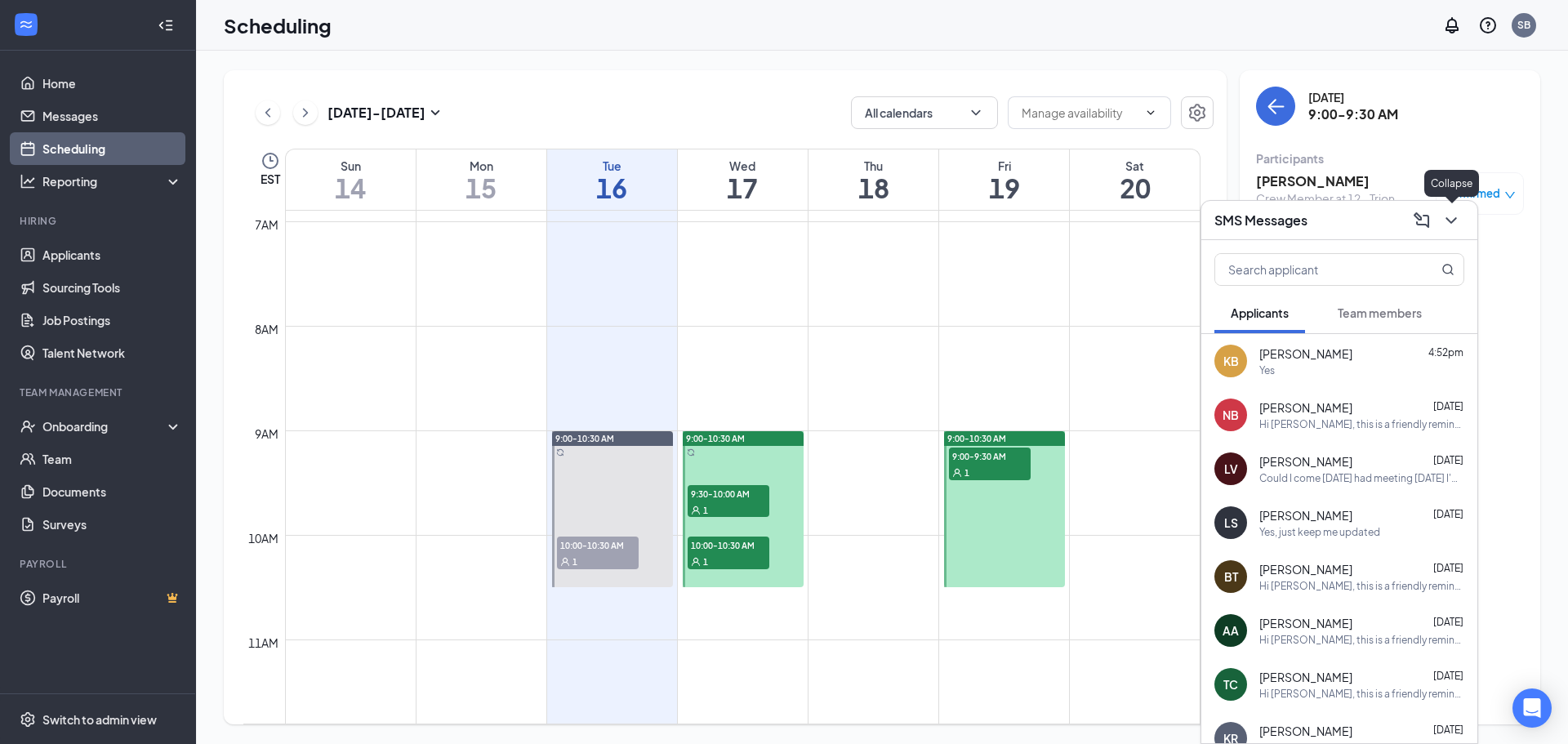
click at [1457, 222] on icon "ChevronDown" at bounding box center [1452, 221] width 20 height 20
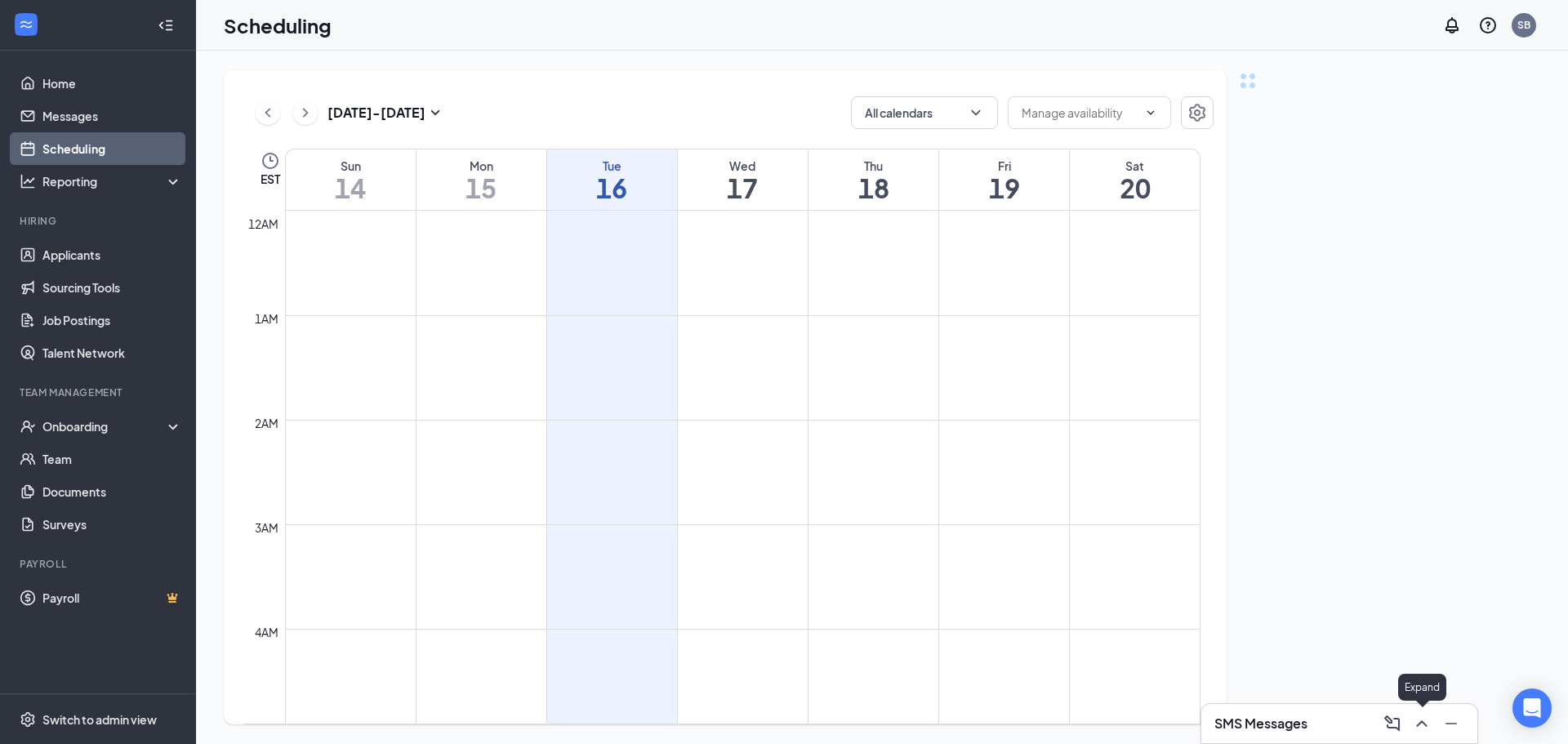
scroll to position [803, 0]
